Goal: Check status: Check status

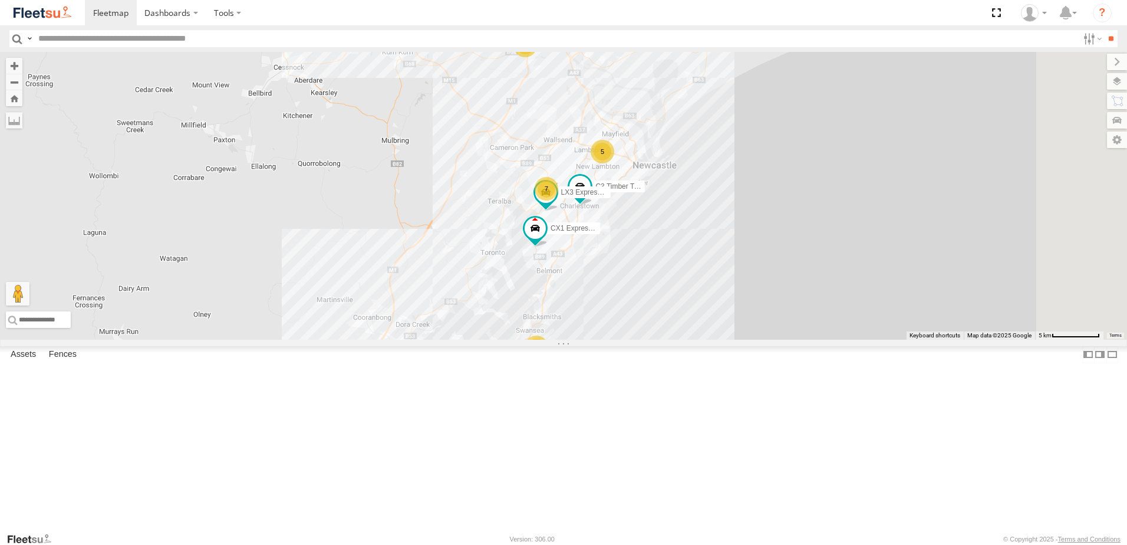
select select "**********"
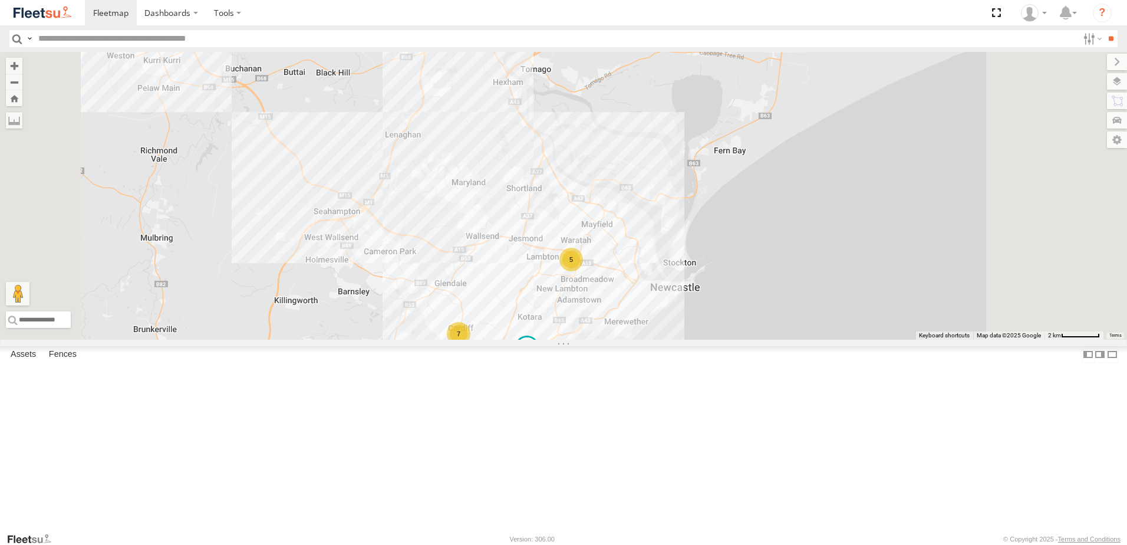
drag, startPoint x: 701, startPoint y: 209, endPoint x: 674, endPoint y: 345, distance: 138.7
click at [674, 339] on div "C3 Timber Truck LX3 Express Ute CX1 Express Ute 5 7" at bounding box center [563, 196] width 1127 height 288
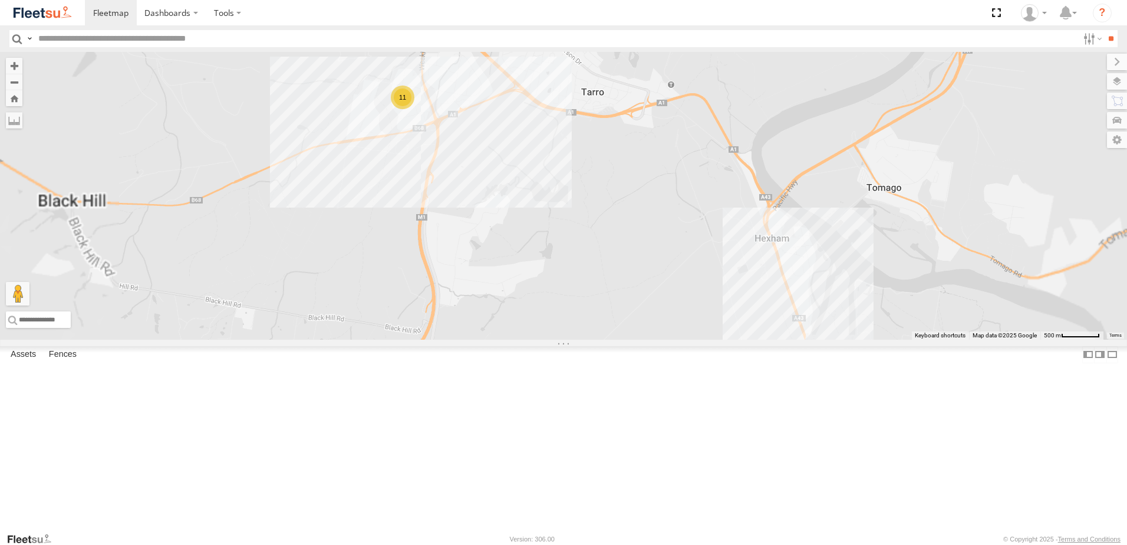
drag, startPoint x: 562, startPoint y: 133, endPoint x: 562, endPoint y: 240, distance: 107.9
click at [562, 238] on div "C3 Timber Truck LX3 Express Ute CX1 Express Ute 11" at bounding box center [563, 196] width 1127 height 288
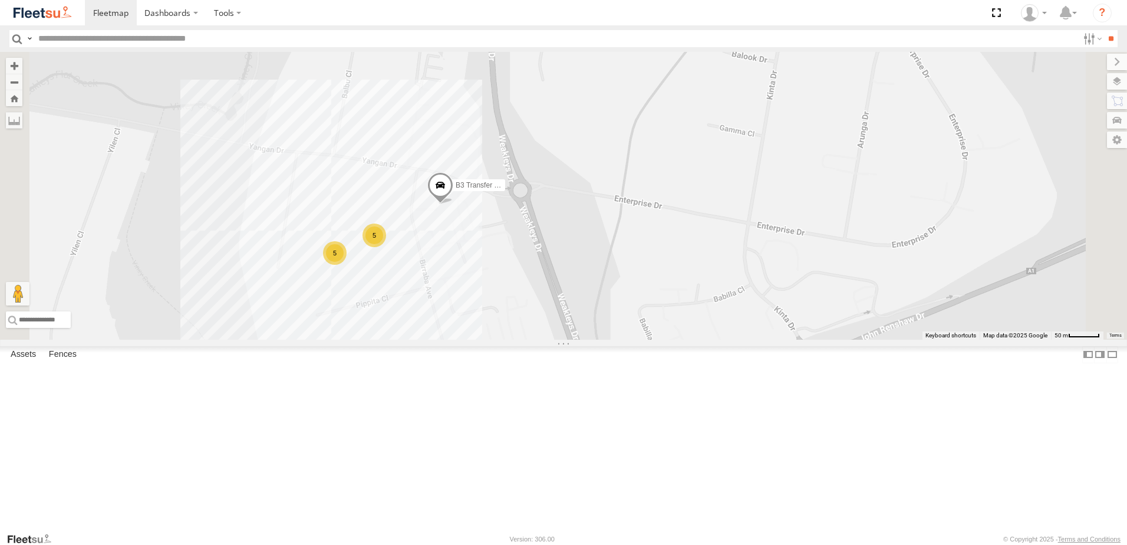
click at [386, 247] on div "5" at bounding box center [374, 235] width 24 height 24
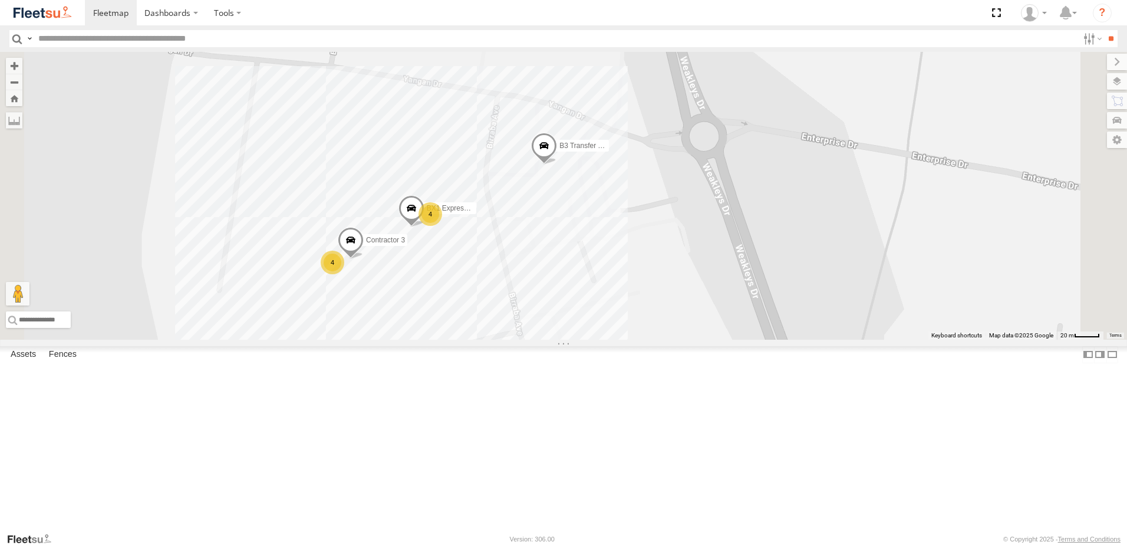
click at [557, 164] on span at bounding box center [544, 149] width 26 height 32
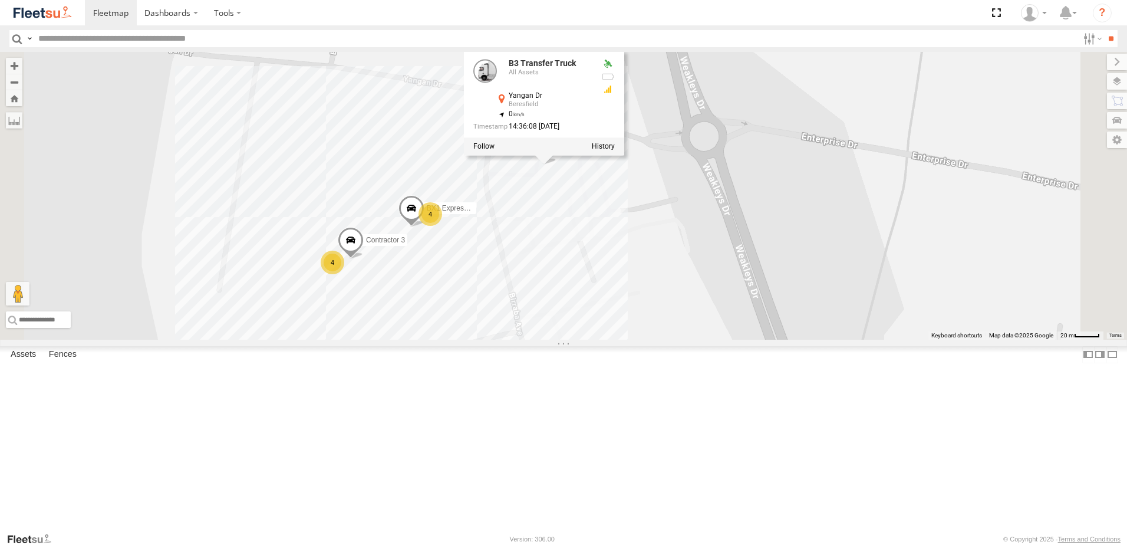
click at [719, 283] on div "C3 Timber Truck LX3 Express Ute CX1 Express Ute B3 Transfer Truck BX1 Express U…" at bounding box center [563, 196] width 1127 height 288
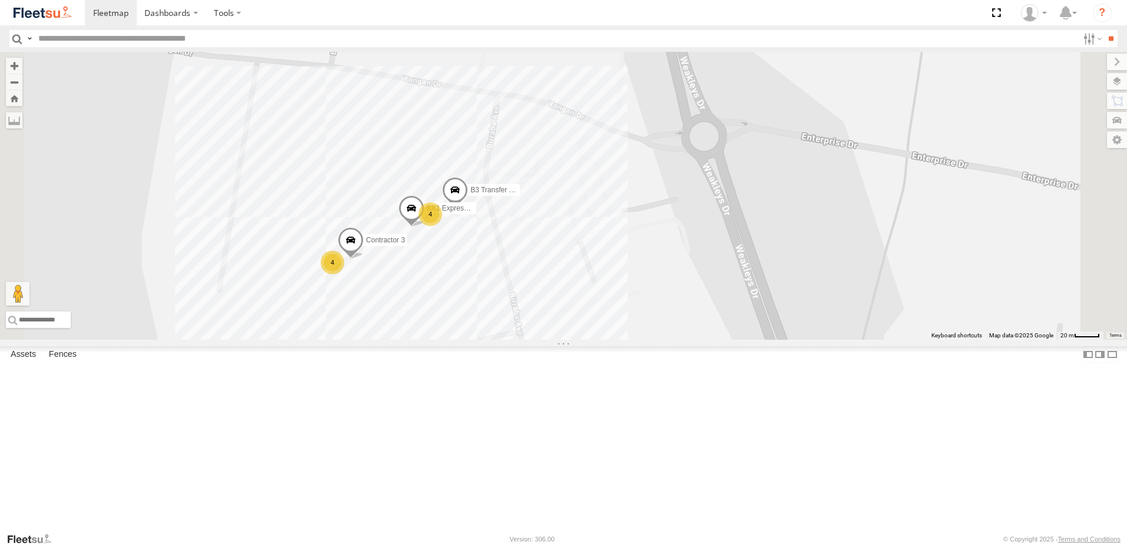
scroll to position [0, 0]
